Goal: Task Accomplishment & Management: Manage account settings

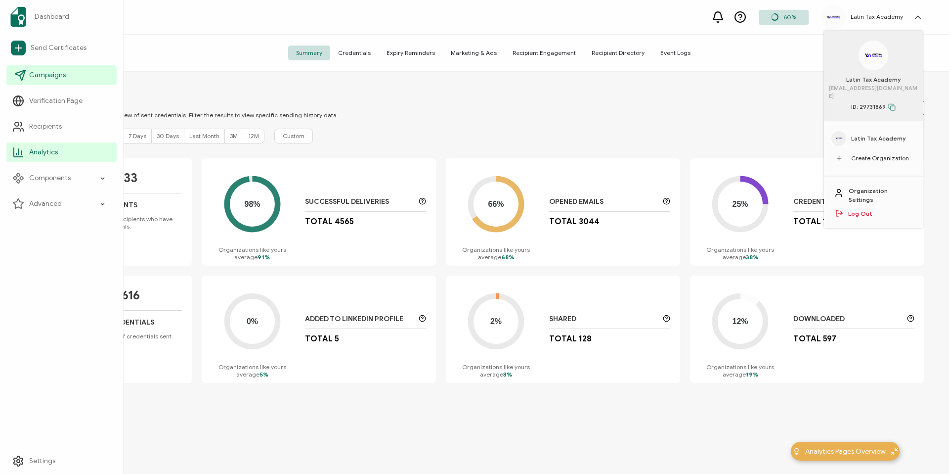
click at [31, 77] on span "Campaigns" at bounding box center [47, 75] width 37 height 10
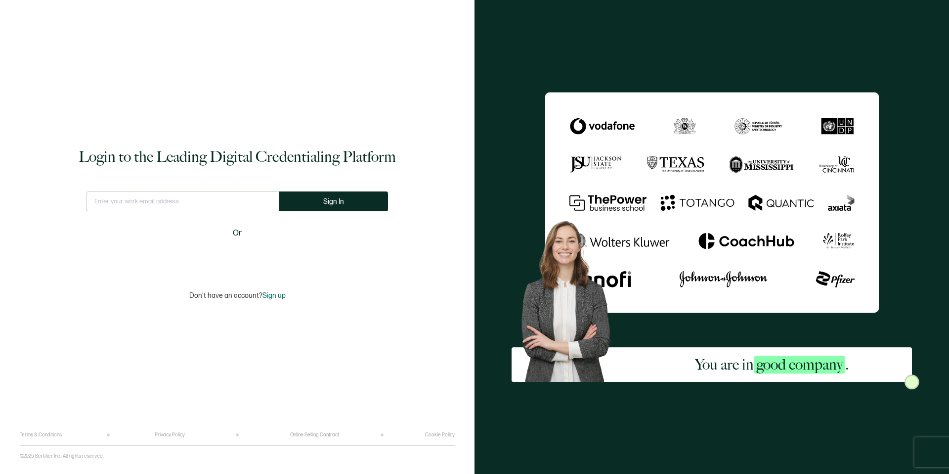
click at [148, 210] on input "text" at bounding box center [183, 201] width 193 height 20
type input "[EMAIL_ADDRESS][DOMAIN_NAME]"
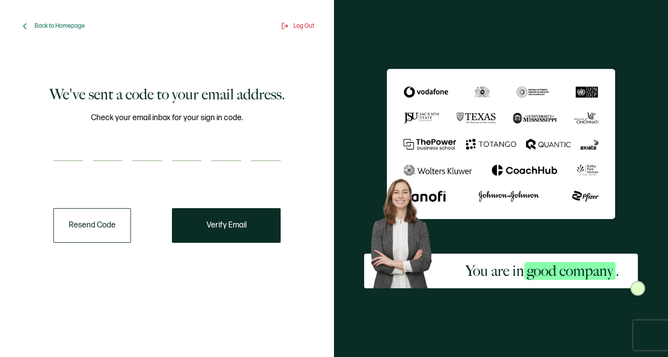
click at [54, 148] on input "number" at bounding box center [68, 151] width 30 height 20
type input "5"
type input "1"
type input "0"
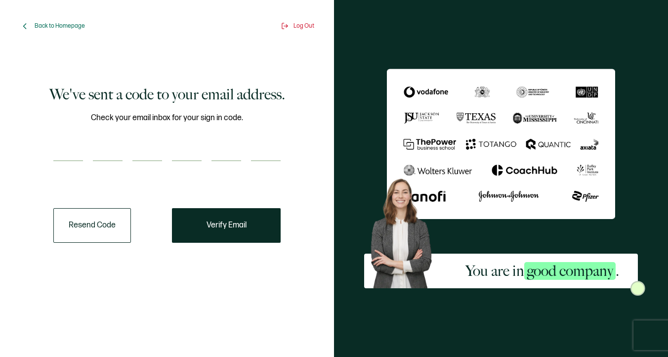
type input "1"
type input "4"
type input "3"
type input "0"
type input "6"
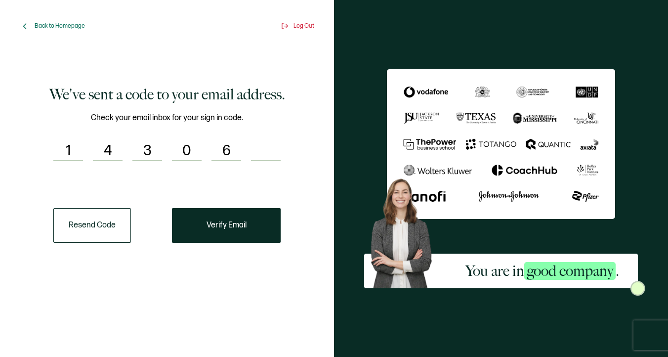
type input "5"
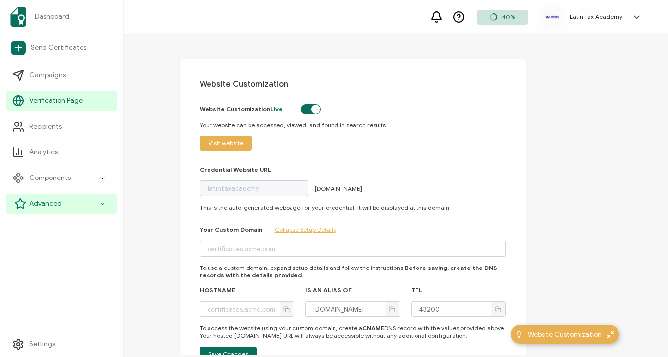
click at [48, 201] on span "Advanced" at bounding box center [45, 204] width 33 height 10
click at [56, 203] on span "Advanced" at bounding box center [45, 204] width 33 height 10
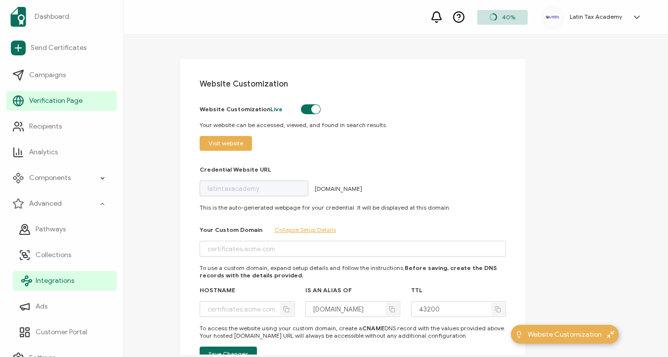
click at [54, 276] on span "Integrations" at bounding box center [55, 281] width 39 height 10
